Goal: Information Seeking & Learning: Check status

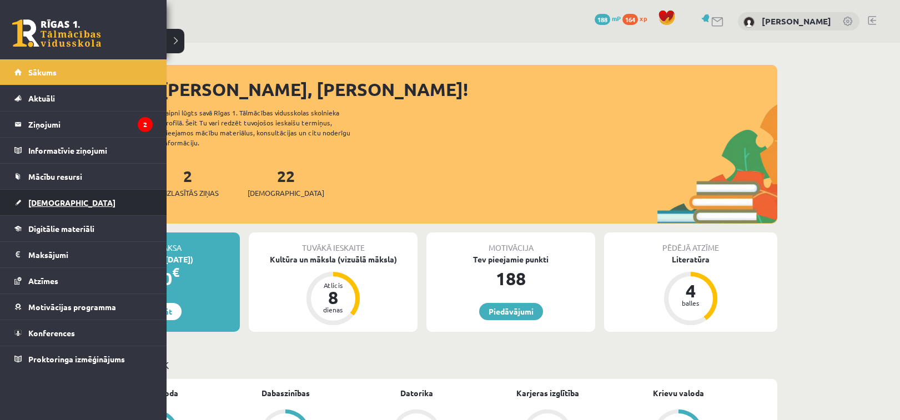
click at [49, 197] on link "[DEMOGRAPHIC_DATA]" at bounding box center [83, 203] width 138 height 26
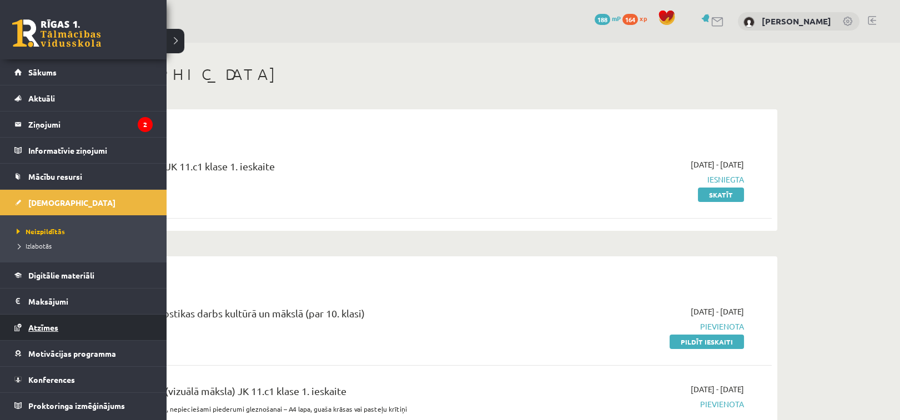
click at [124, 319] on link "Atzīmes" at bounding box center [83, 328] width 138 height 26
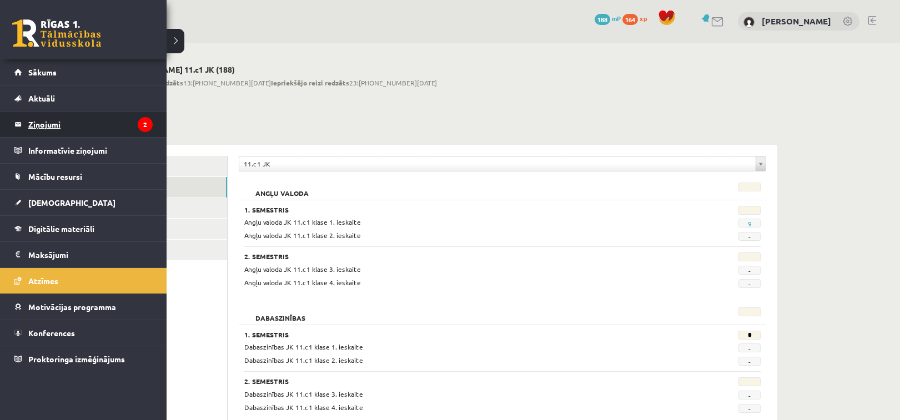
click at [37, 127] on legend "Ziņojumi 2" at bounding box center [90, 125] width 124 height 26
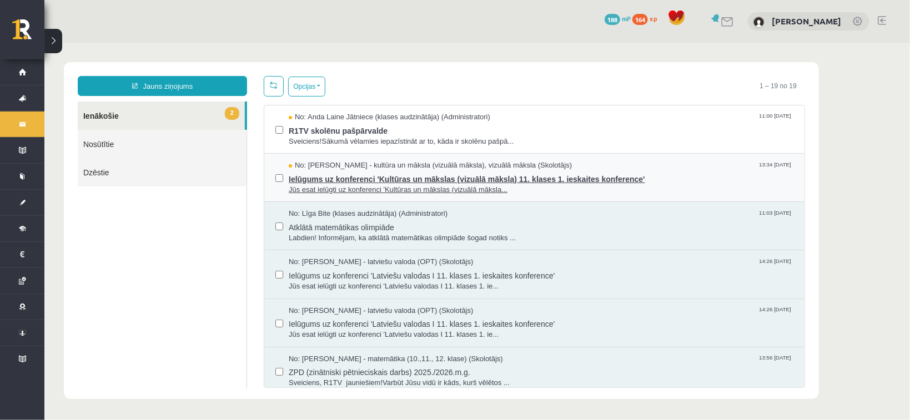
click at [397, 172] on span "Ielūgums uz konferenci 'Kultūras un mākslas (vizuālā māksla) 11. klases 1. iesk…" at bounding box center [540, 177] width 505 height 14
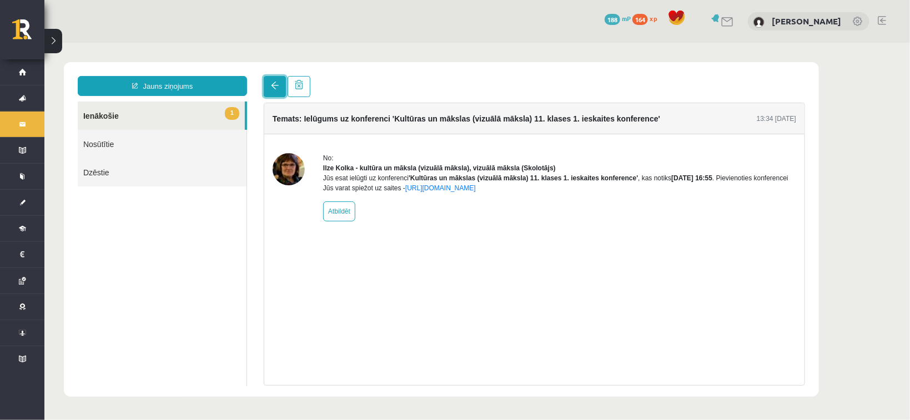
click at [275, 81] on link at bounding box center [274, 86] width 22 height 21
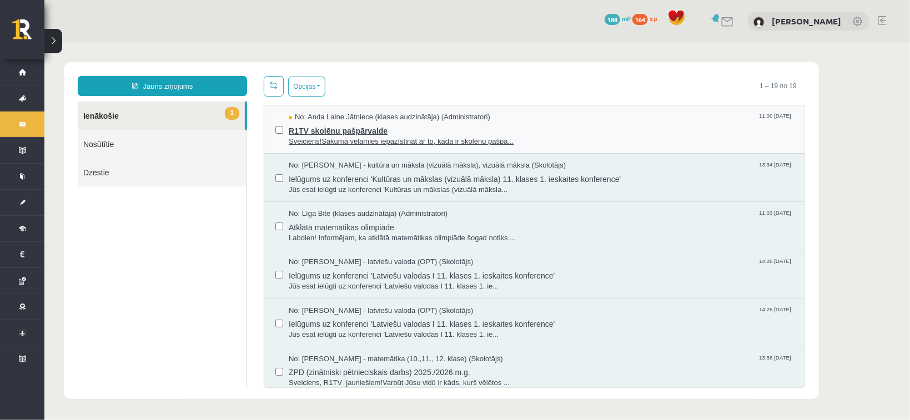
click at [344, 136] on span "Sveiciens!Sākumā vēlamies iepazīstināt ar to, kāda ir skolēnu pašpā..." at bounding box center [540, 141] width 505 height 11
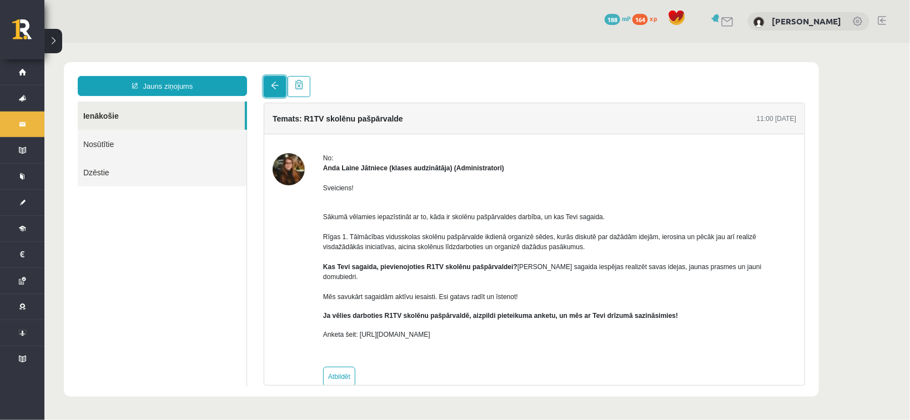
click at [275, 88] on span at bounding box center [274, 85] width 8 height 8
